Goal: Find specific page/section: Find specific page/section

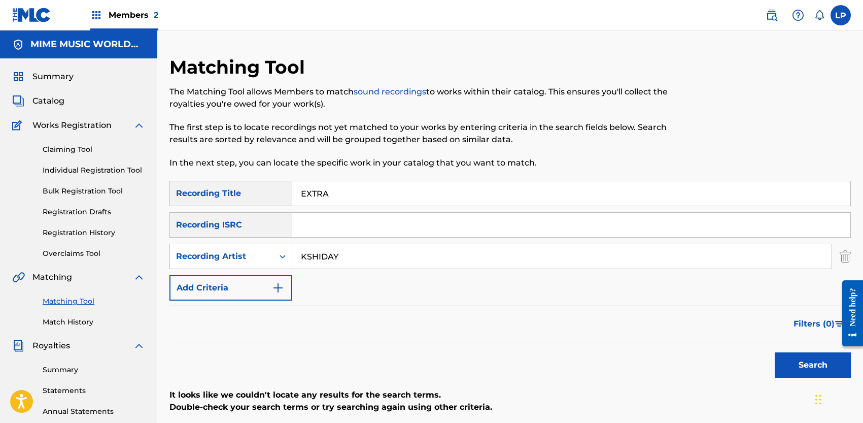
click at [51, 99] on span "Catalog" at bounding box center [48, 101] width 32 height 12
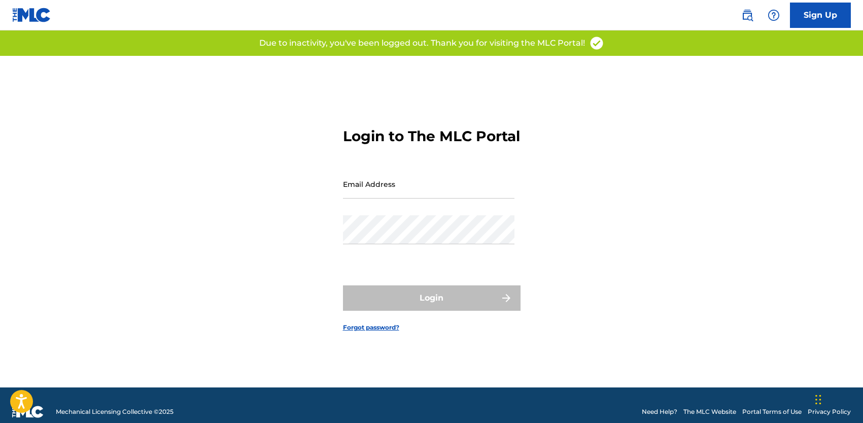
click at [408, 192] on input "Email Address" at bounding box center [428, 183] width 171 height 29
type input "[PERSON_NAME][EMAIL_ADDRESS][DOMAIN_NAME]"
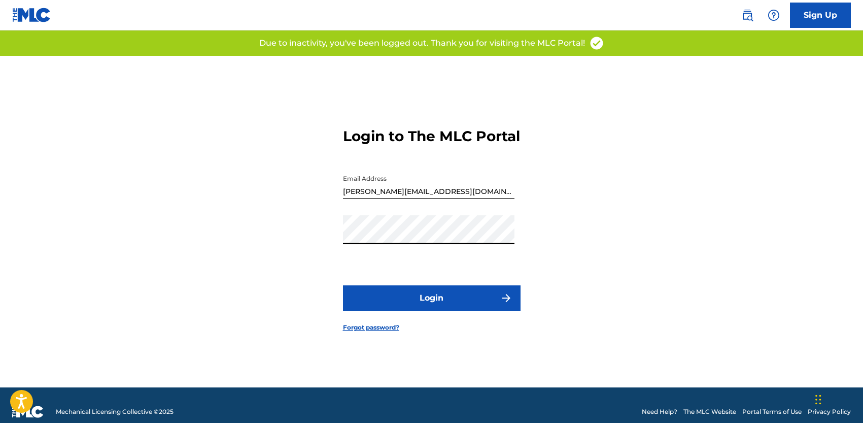
click at [401, 301] on button "Login" at bounding box center [432, 297] width 178 height 25
